Goal: Task Accomplishment & Management: Use online tool/utility

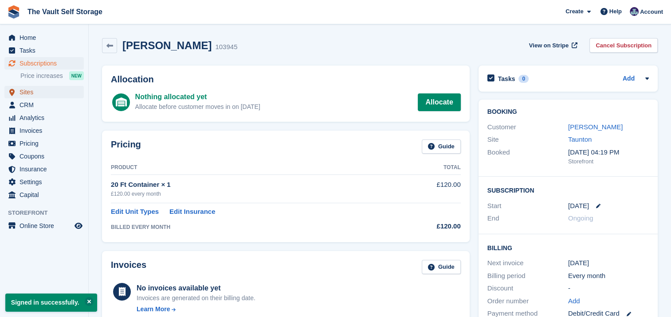
click at [28, 91] on span "Sites" at bounding box center [46, 92] width 53 height 12
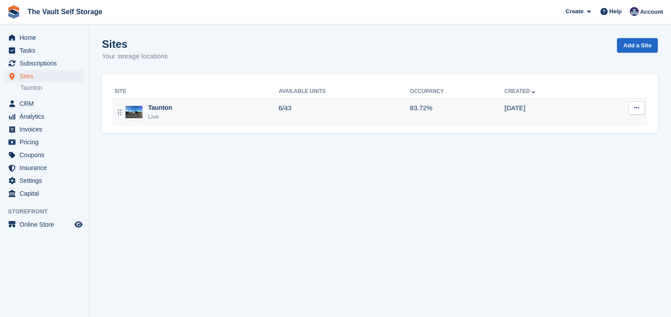
click at [216, 114] on div "Taunton Live" at bounding box center [196, 112] width 164 height 18
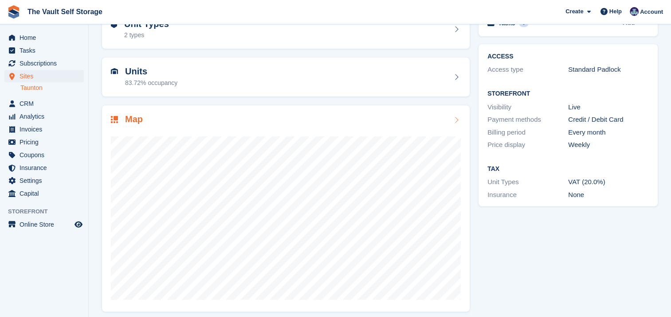
scroll to position [60, 0]
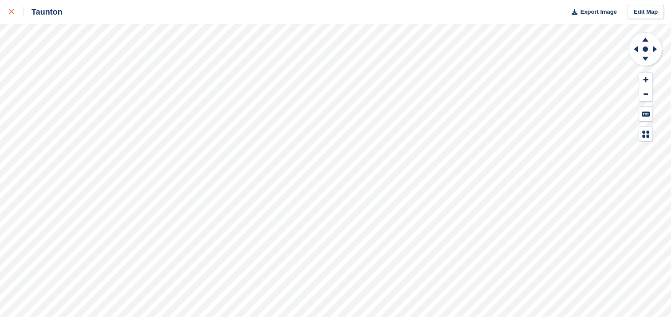
click at [10, 11] on icon at bounding box center [11, 11] width 5 height 5
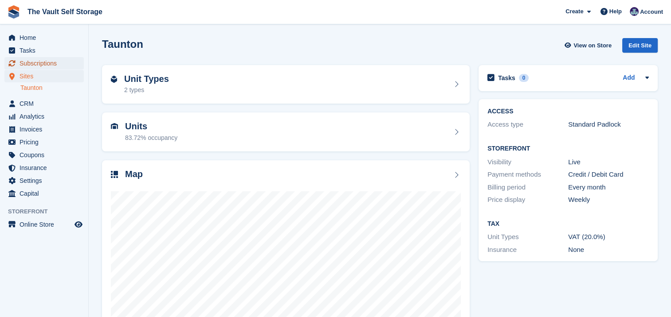
click at [68, 66] on span "Subscriptions" at bounding box center [46, 63] width 53 height 12
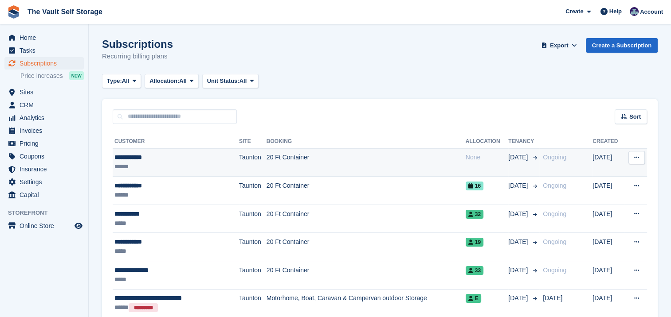
click at [302, 163] on td "20 Ft Container" at bounding box center [365, 163] width 199 height 28
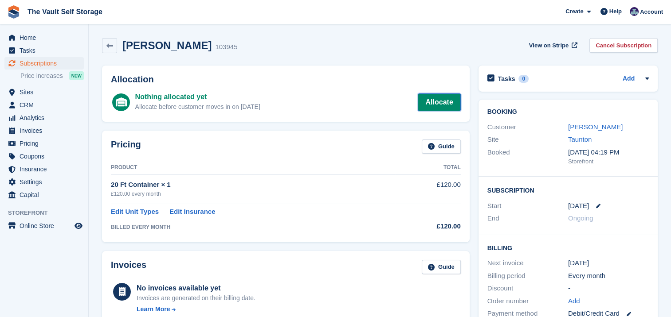
click at [431, 103] on link "Allocate" at bounding box center [439, 103] width 43 height 18
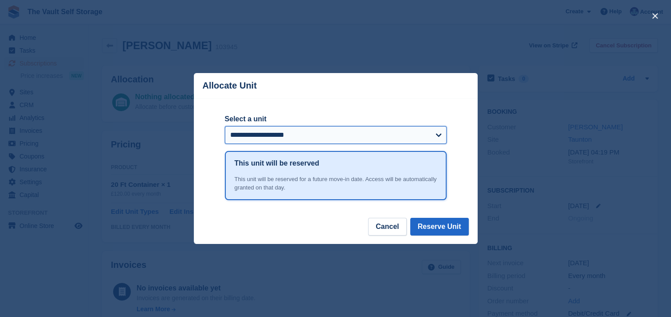
drag, startPoint x: 431, startPoint y: 103, endPoint x: 329, endPoint y: 136, distance: 107.1
click at [329, 136] on select "**********" at bounding box center [336, 135] width 222 height 18
click at [225, 127] on select "**********" at bounding box center [336, 135] width 222 height 18
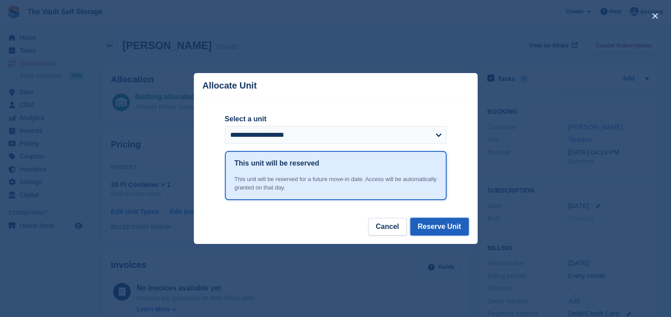
click at [430, 229] on button "Reserve Unit" at bounding box center [439, 227] width 59 height 18
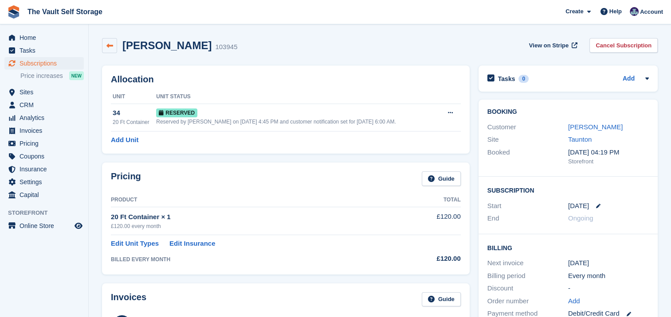
click at [112, 44] on icon at bounding box center [109, 46] width 7 height 7
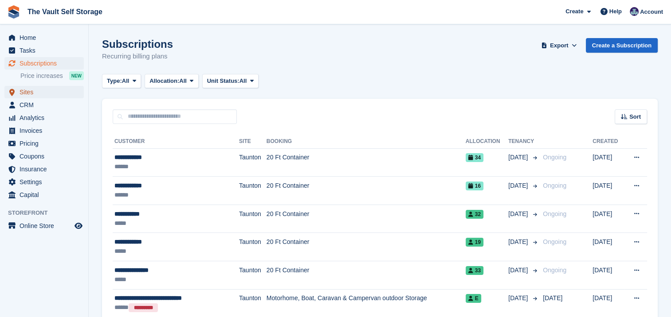
click at [36, 97] on span "Sites" at bounding box center [46, 92] width 53 height 12
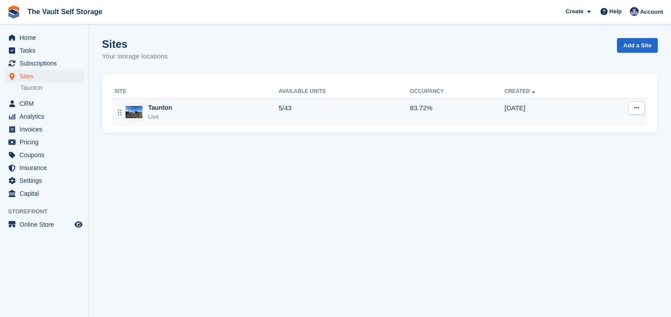
click at [154, 112] on div "Taunton" at bounding box center [160, 107] width 24 height 9
